Goal: Use online tool/utility: Use online tool/utility

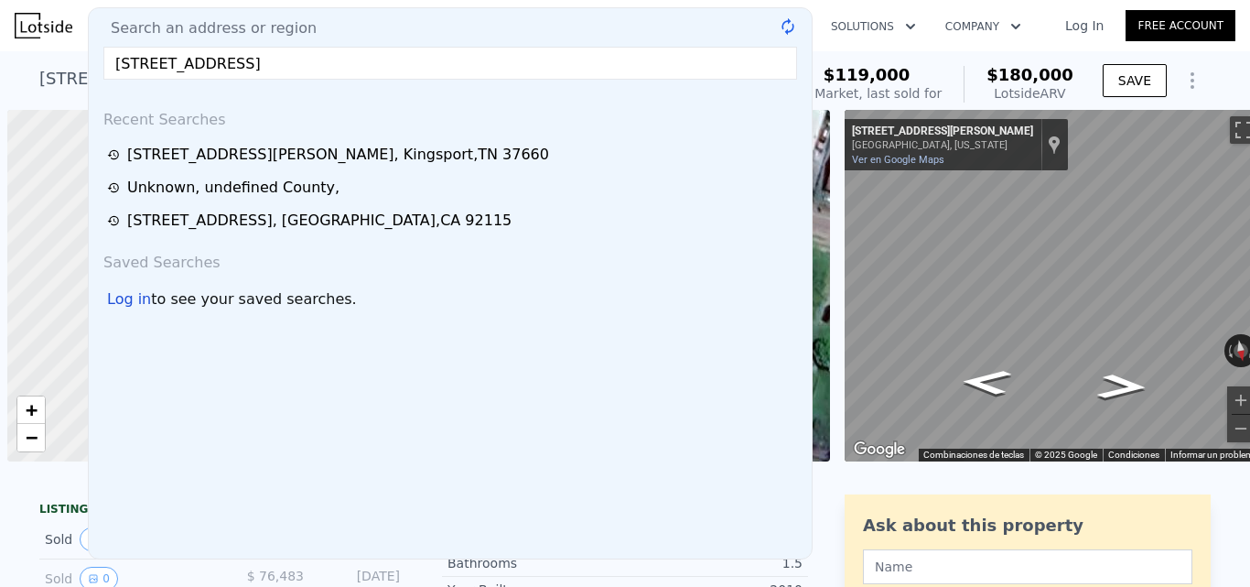
select select "30"
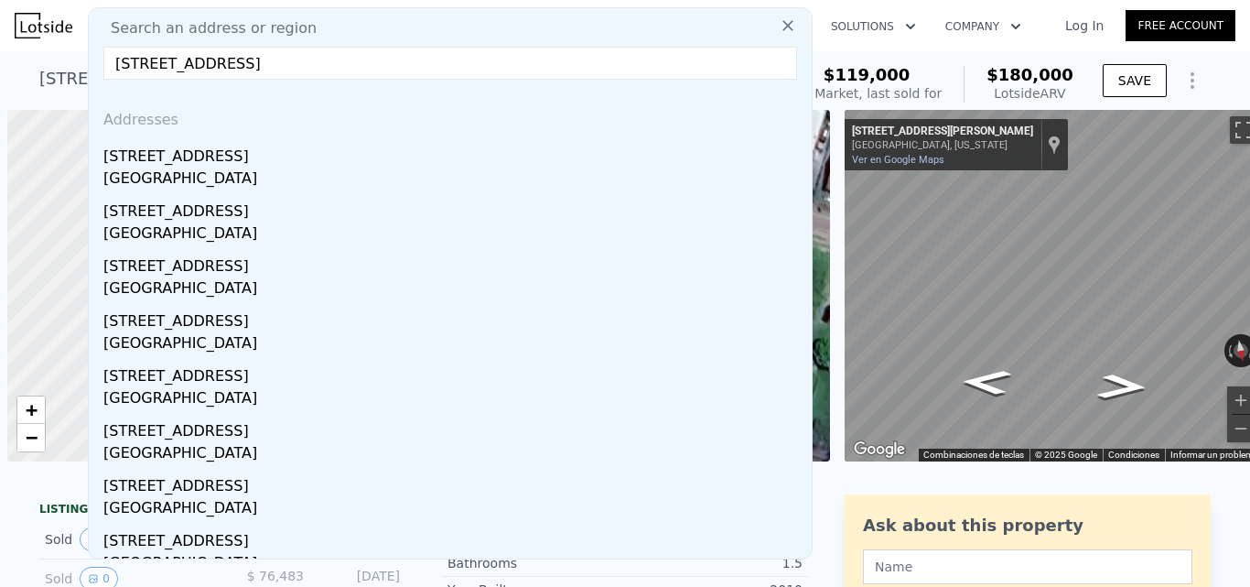
scroll to position [0, 7]
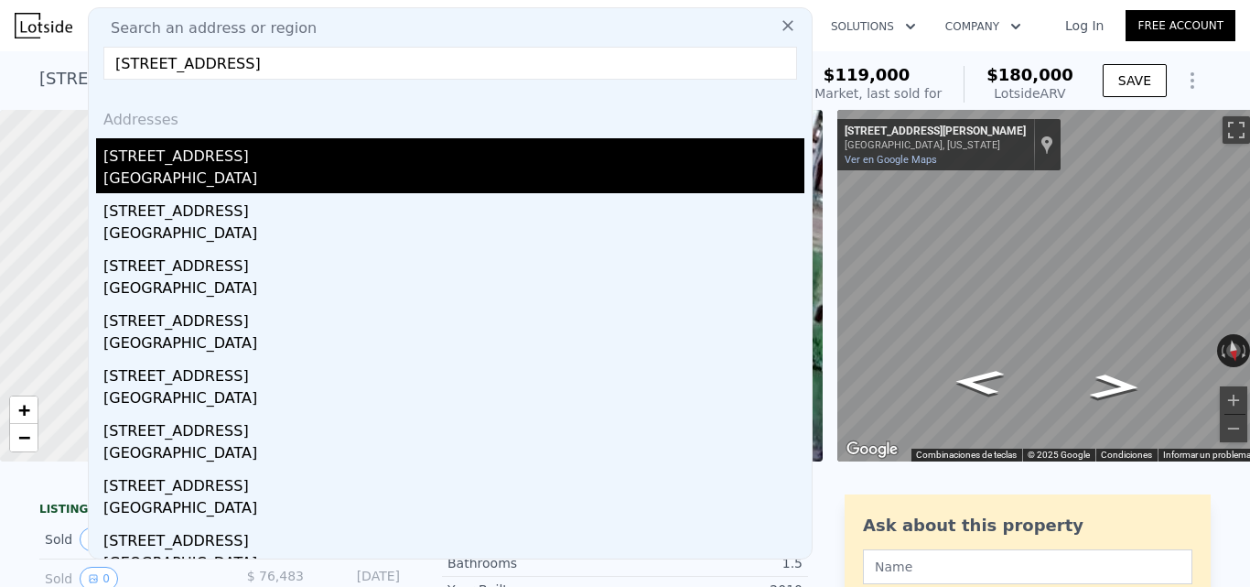
type input "[STREET_ADDRESS]"
click at [232, 145] on div "[STREET_ADDRESS]" at bounding box center [453, 152] width 701 height 29
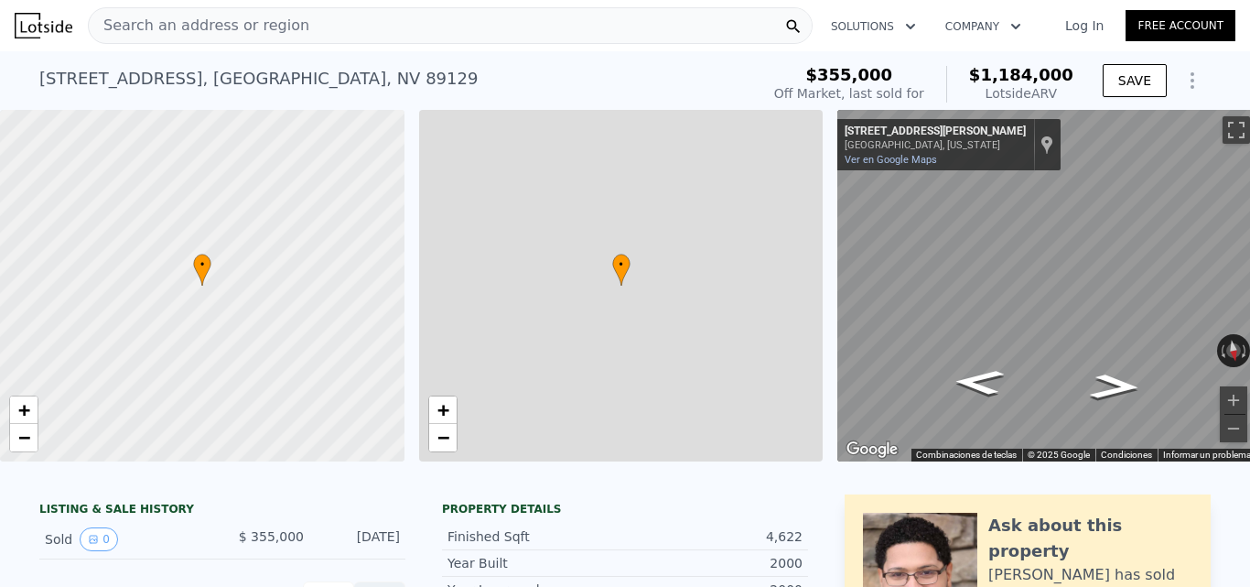
click at [1074, 66] on div "[STREET_ADDRESS] Sold [DATE] for $355k (~ARV $1.184m ) $355,000 Off Market, las…" at bounding box center [624, 80] width 1171 height 59
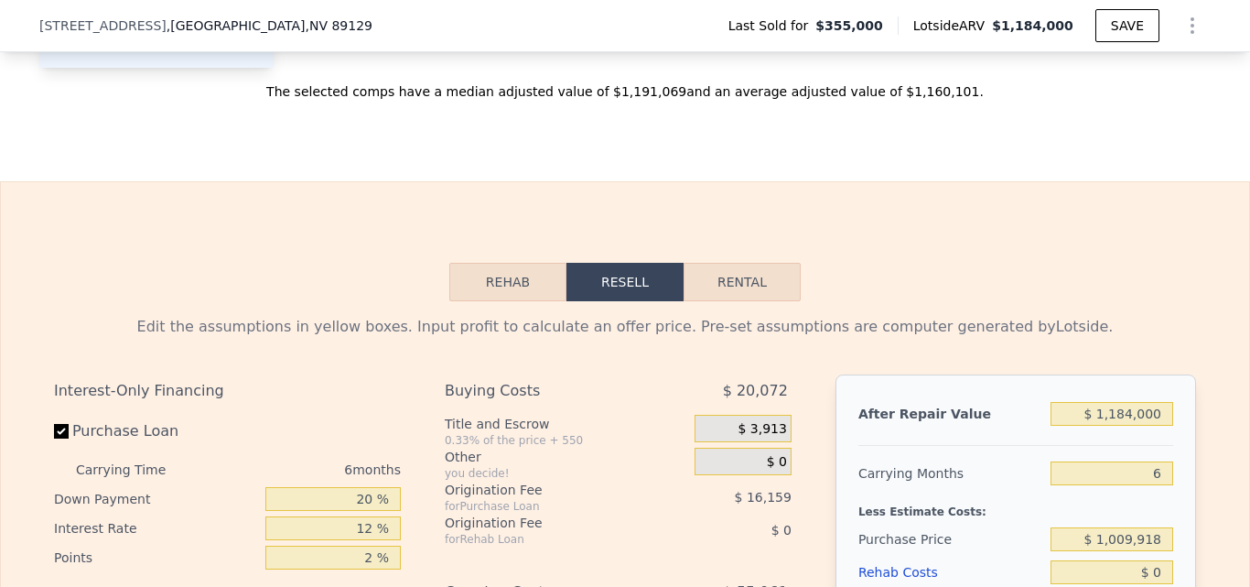
scroll to position [2440, 0]
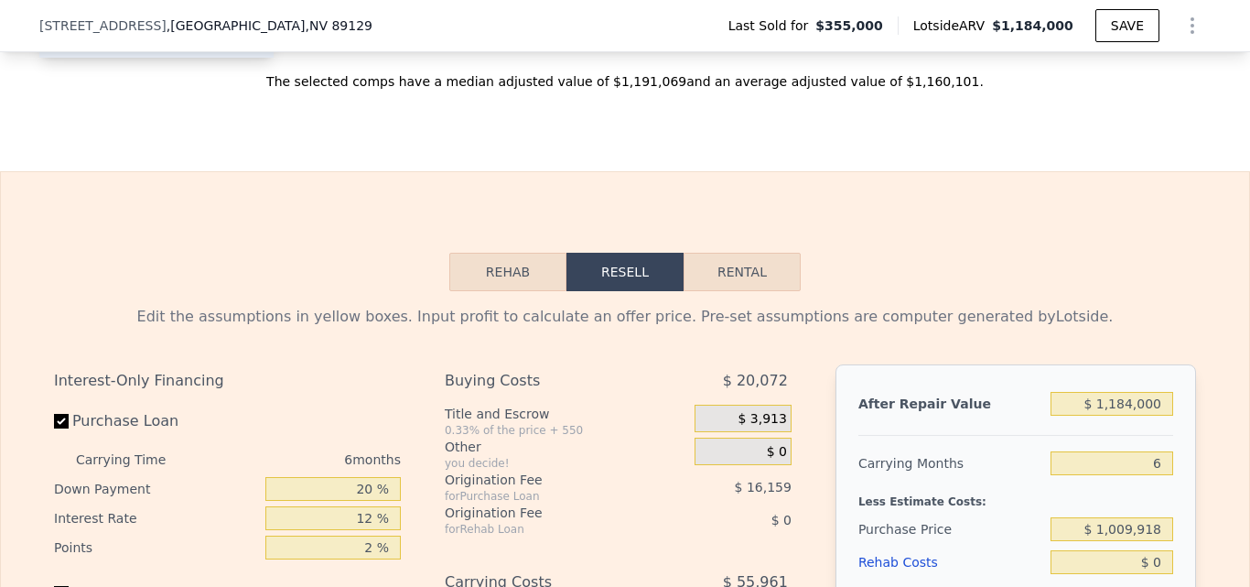
click at [773, 291] on button "Rental" at bounding box center [742, 272] width 117 height 38
select select "30"
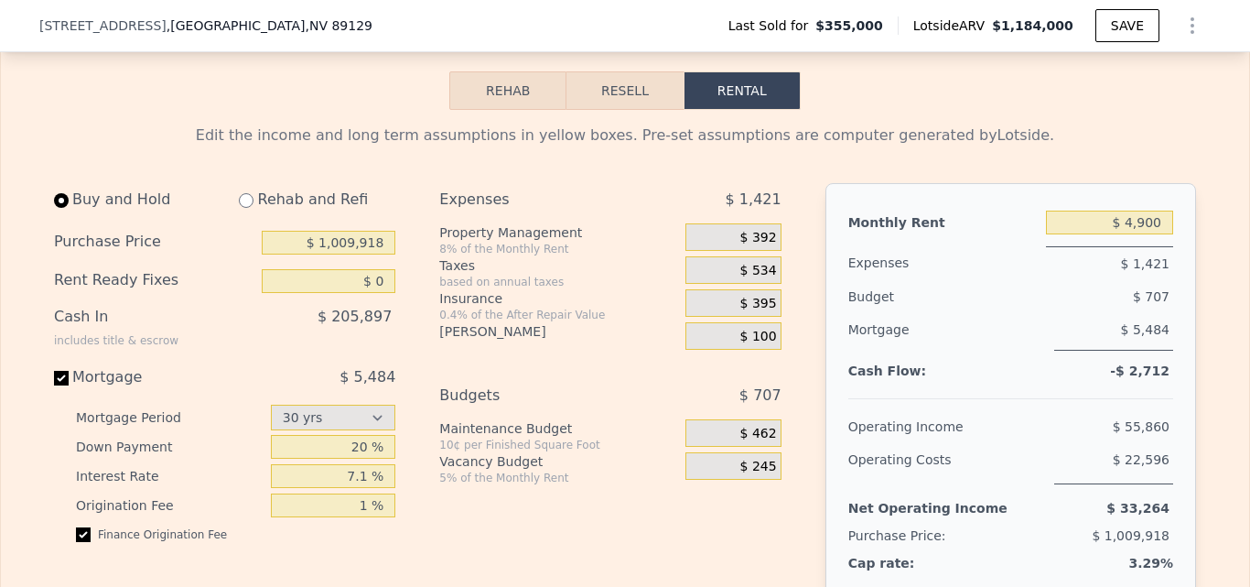
scroll to position [2665, 0]
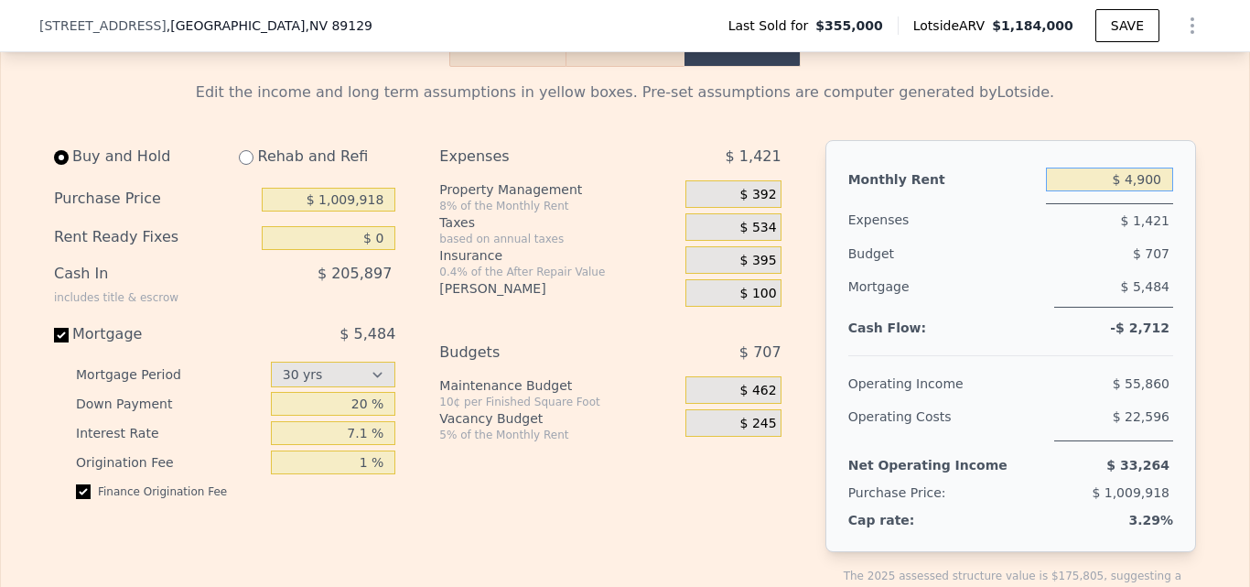
click at [1127, 191] on input "$ 4,900" at bounding box center [1109, 179] width 127 height 24
click at [1174, 206] on div "Monthly Rent $ 6,000 Expenses $ 1,421 Budget $ 707 Mortgage $ 5,484 Cash Flow: …" at bounding box center [1010, 346] width 371 height 412
click at [1131, 191] on input "$ 6,000" at bounding box center [1109, 179] width 127 height 24
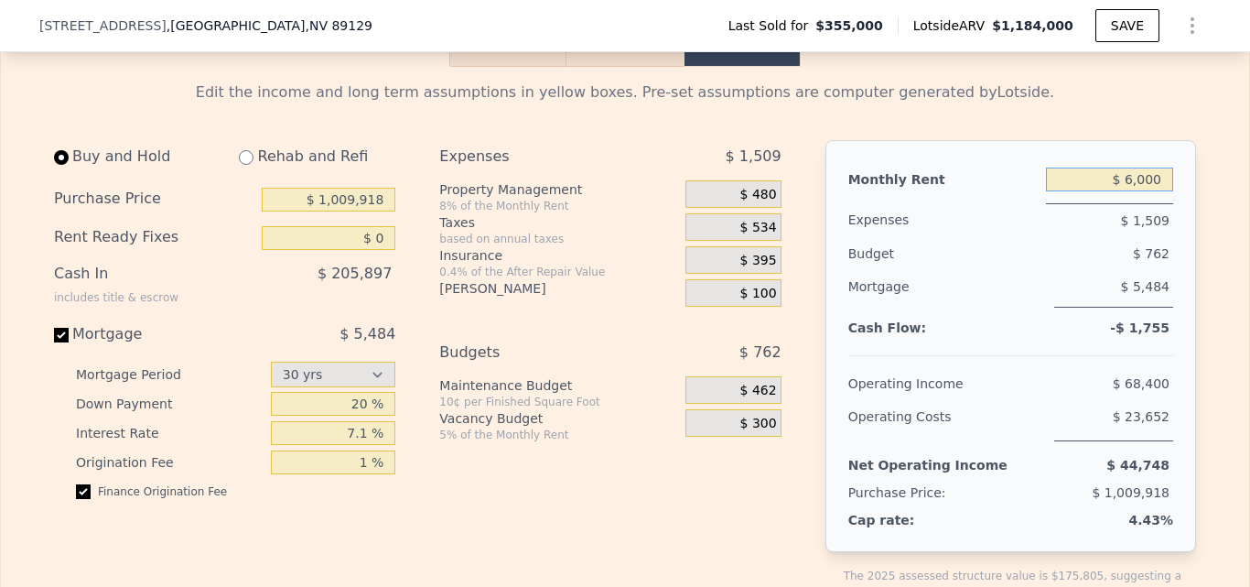
click at [1131, 191] on input "$ 6,000" at bounding box center [1109, 179] width 127 height 24
click at [1144, 191] on input "$ 7,500" at bounding box center [1109, 179] width 127 height 24
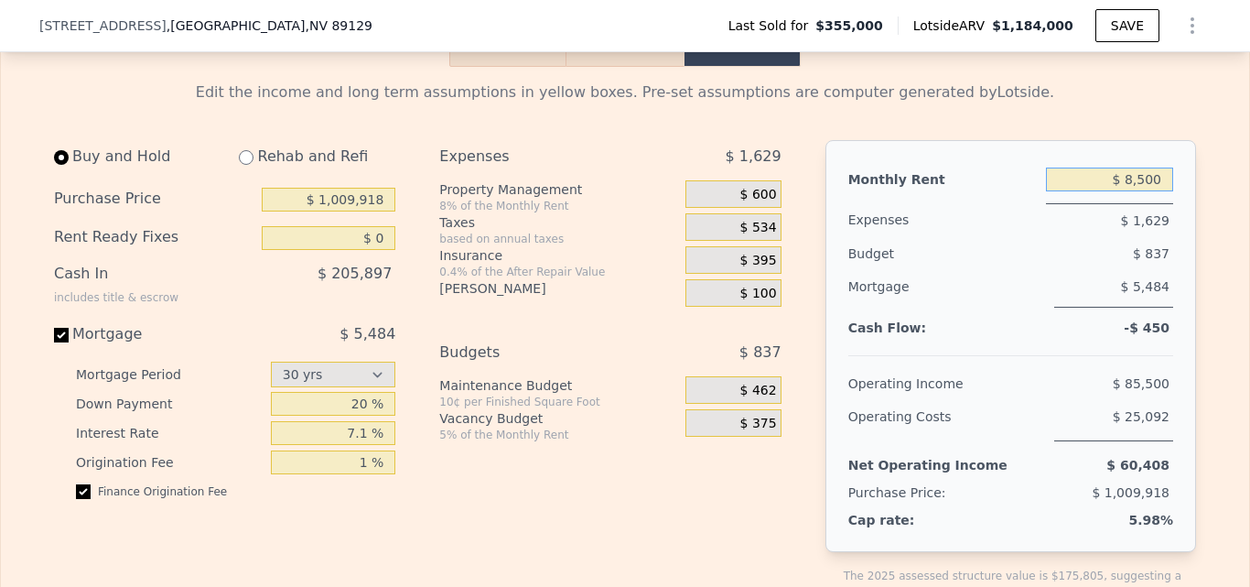
type input "$ 8,500"
click at [1140, 183] on div "Monthly Rent $ 8,500 Expenses $ 1,629 Budget $ 837 Mortgage $ 5,484 Cash Flow: …" at bounding box center [1010, 346] width 371 height 412
click at [1128, 191] on input "$ 8,500" at bounding box center [1109, 179] width 127 height 24
